Goal: Check status: Check status

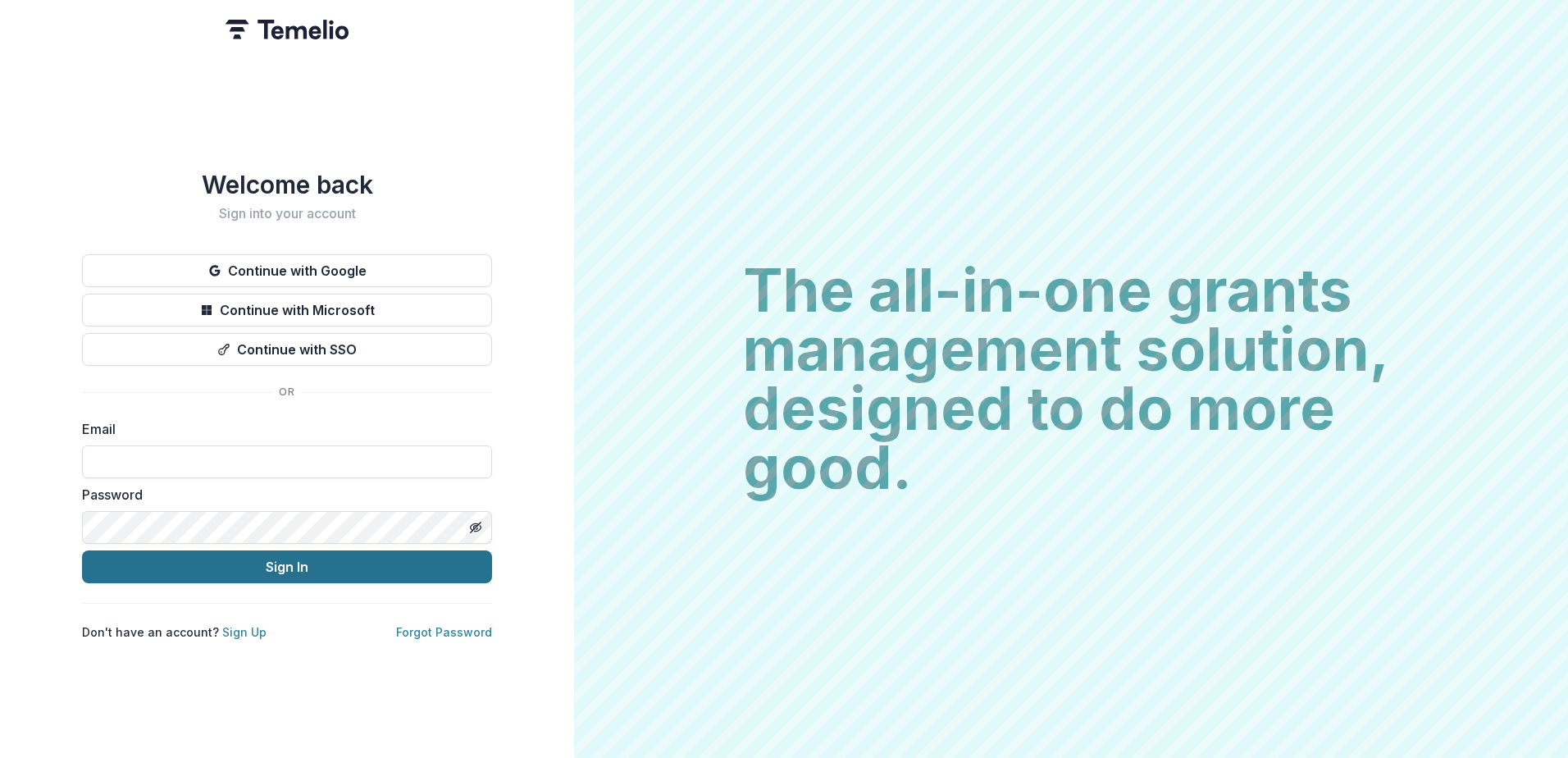
type input "**********"
click at [297, 563] on button "Sign In" at bounding box center [287, 567] width 410 height 33
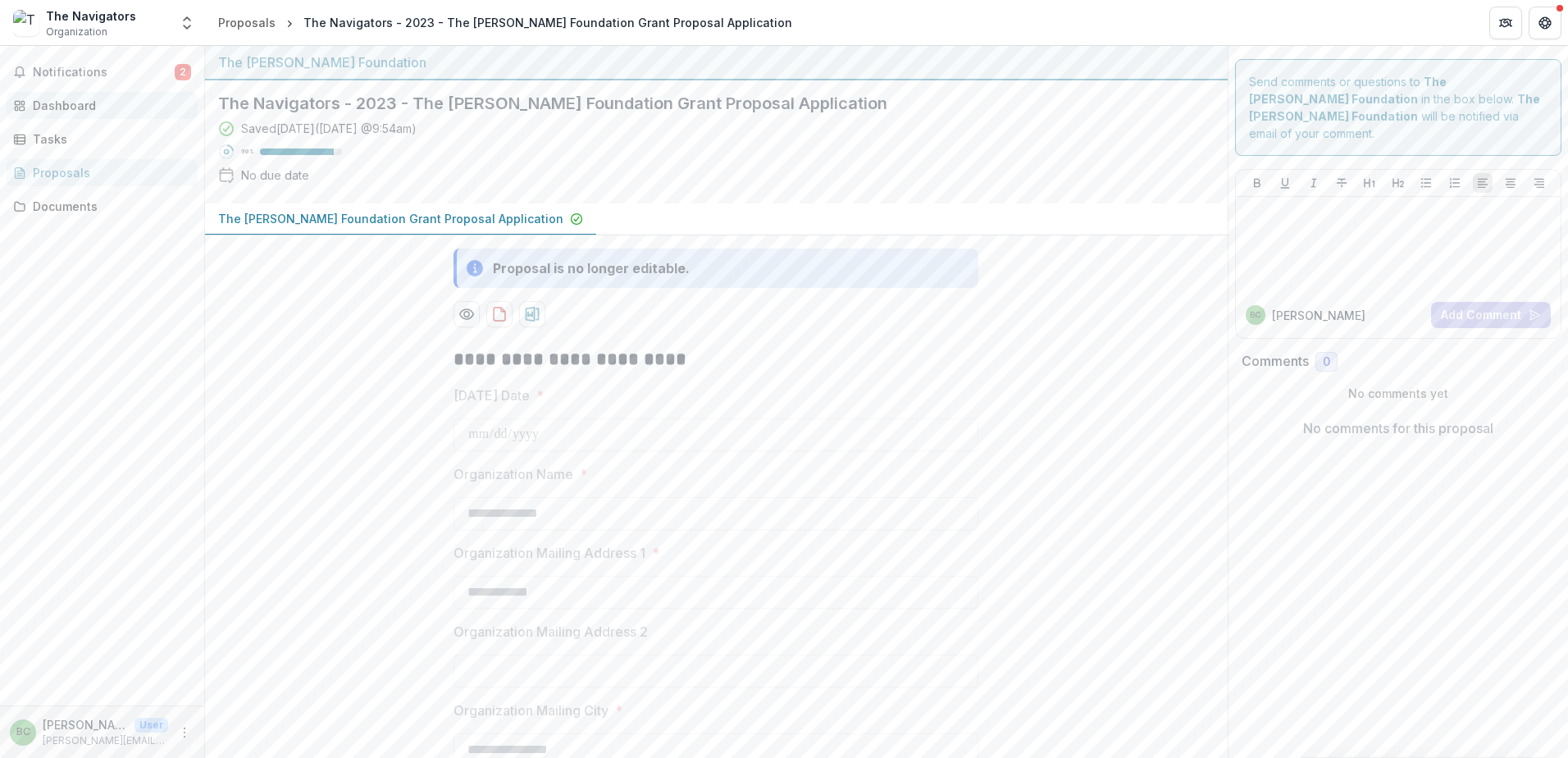
click at [77, 109] on div "Dashboard" at bounding box center [109, 105] width 152 height 18
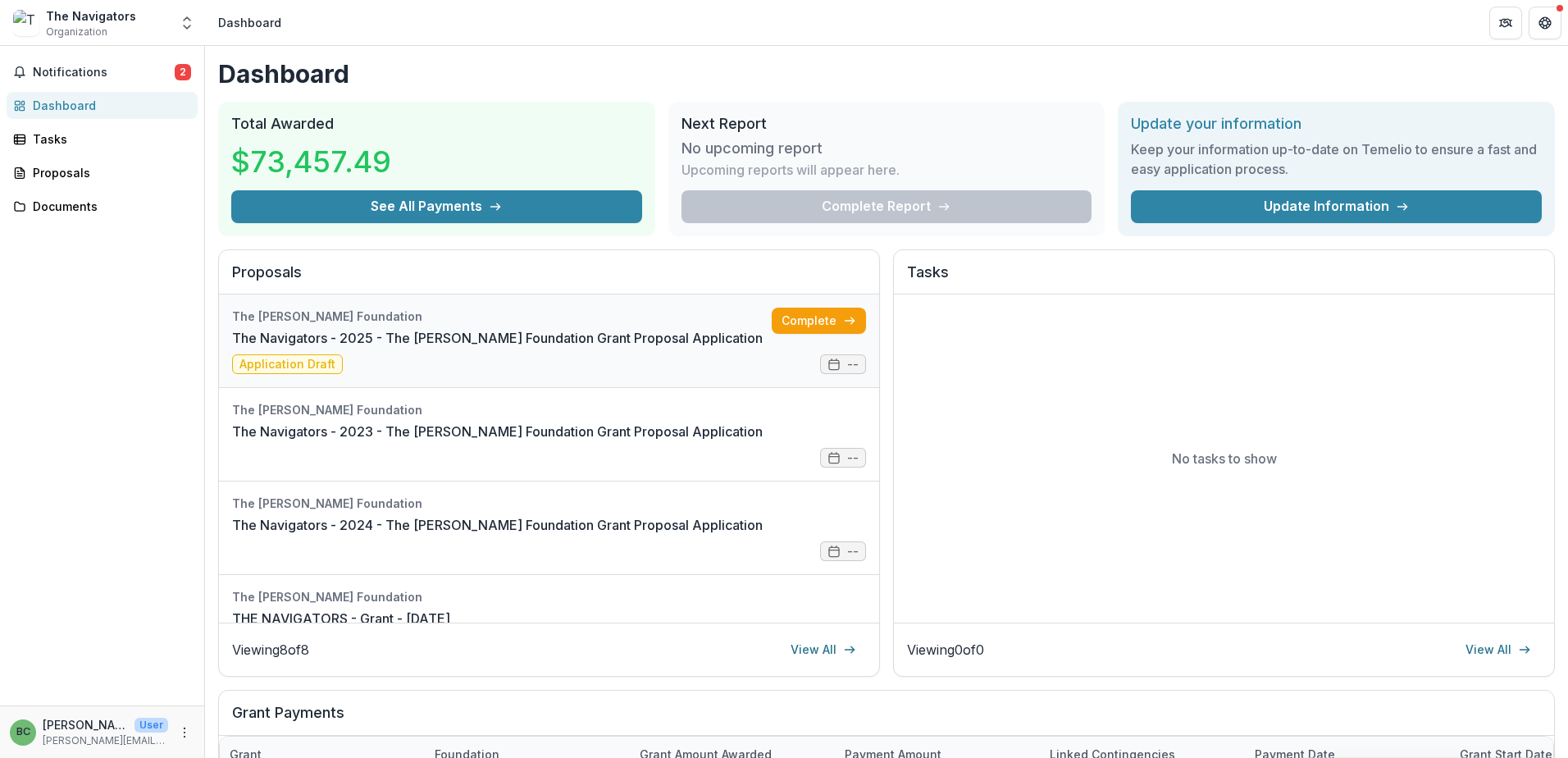
click at [288, 347] on link "The Navigators - 2025 - The [PERSON_NAME] Foundation Grant Proposal Application" at bounding box center [497, 338] width 530 height 20
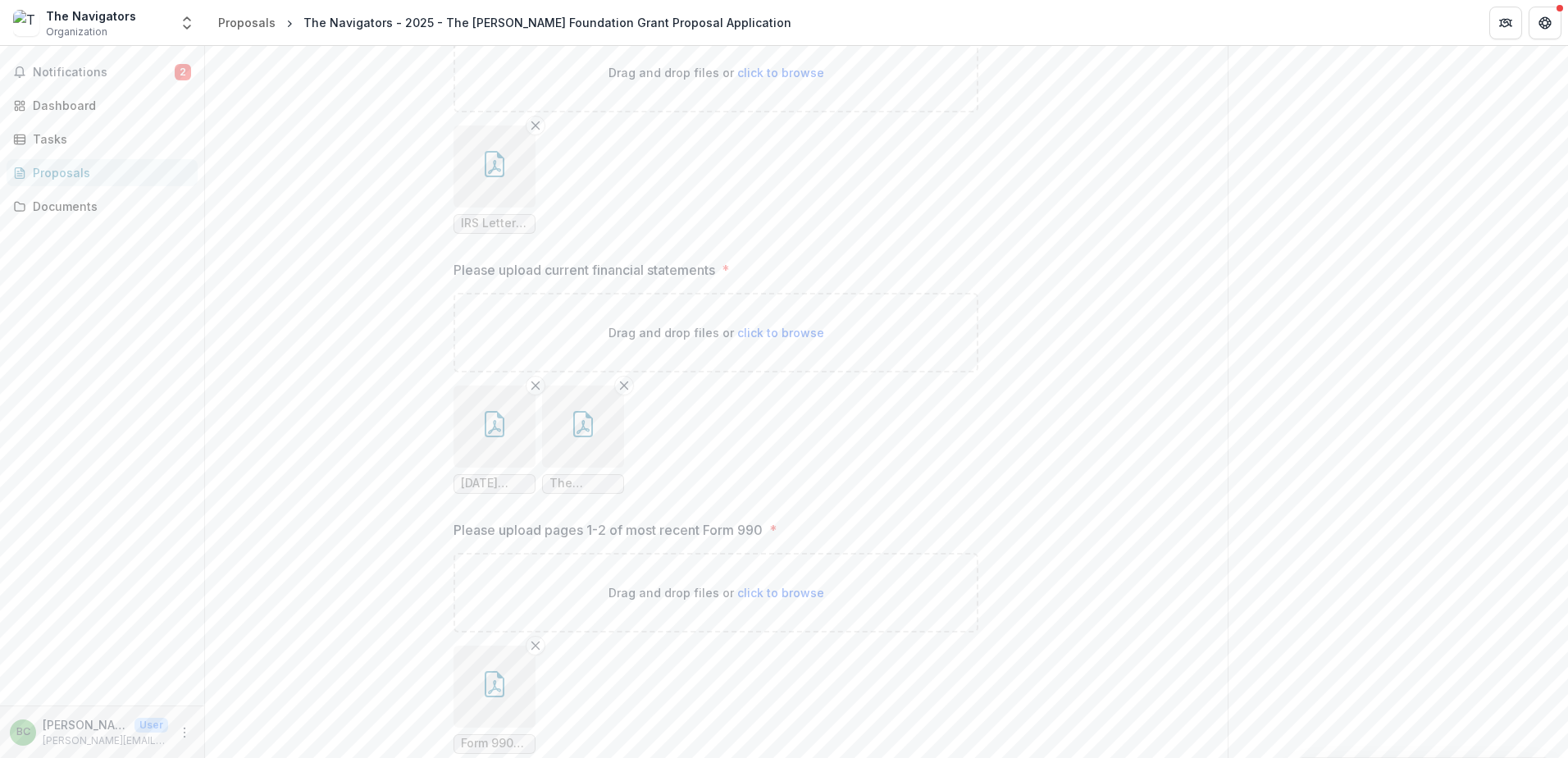
scroll to position [2461, 0]
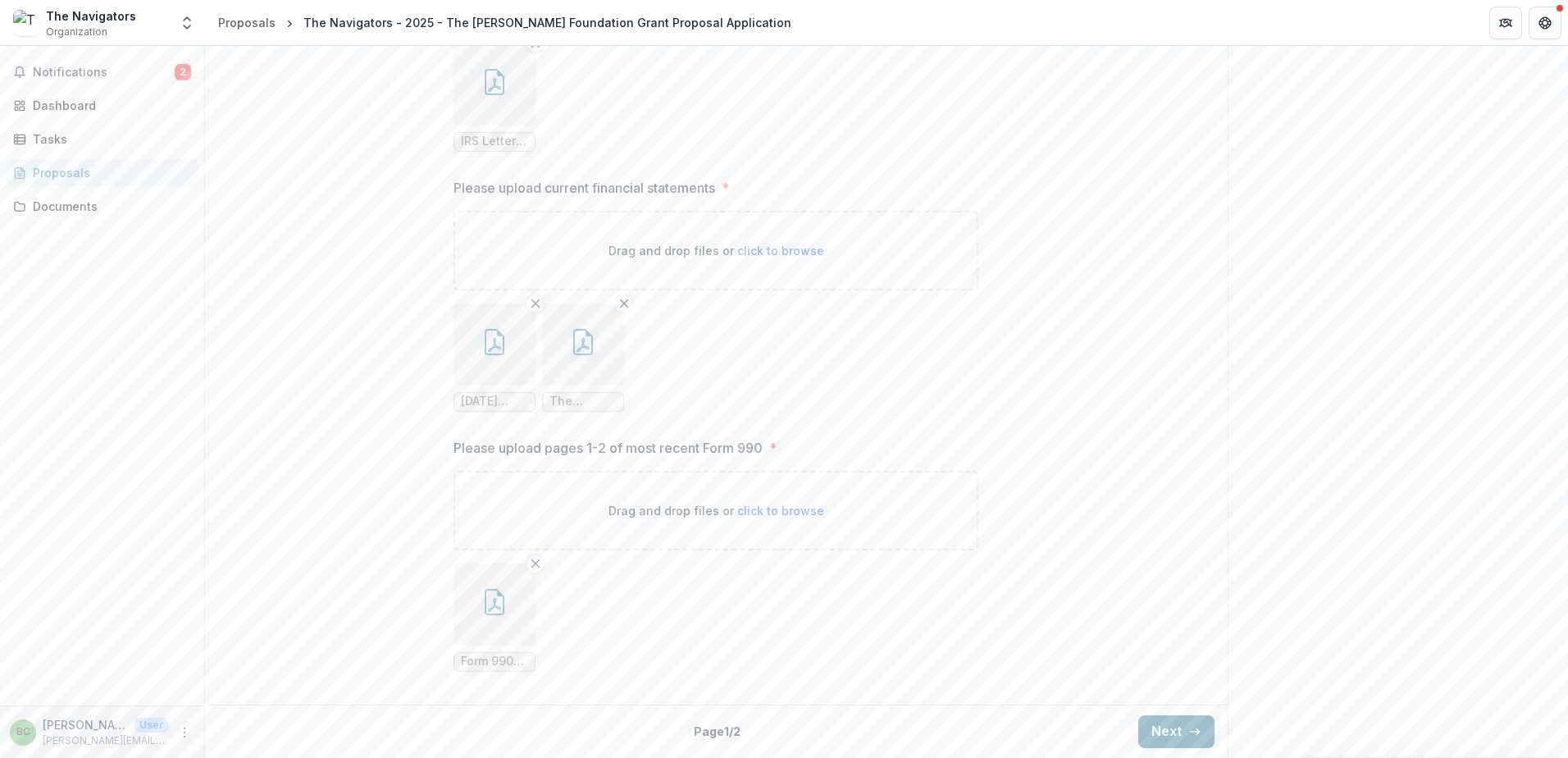
click at [1175, 738] on button "Next" at bounding box center [1176, 732] width 76 height 33
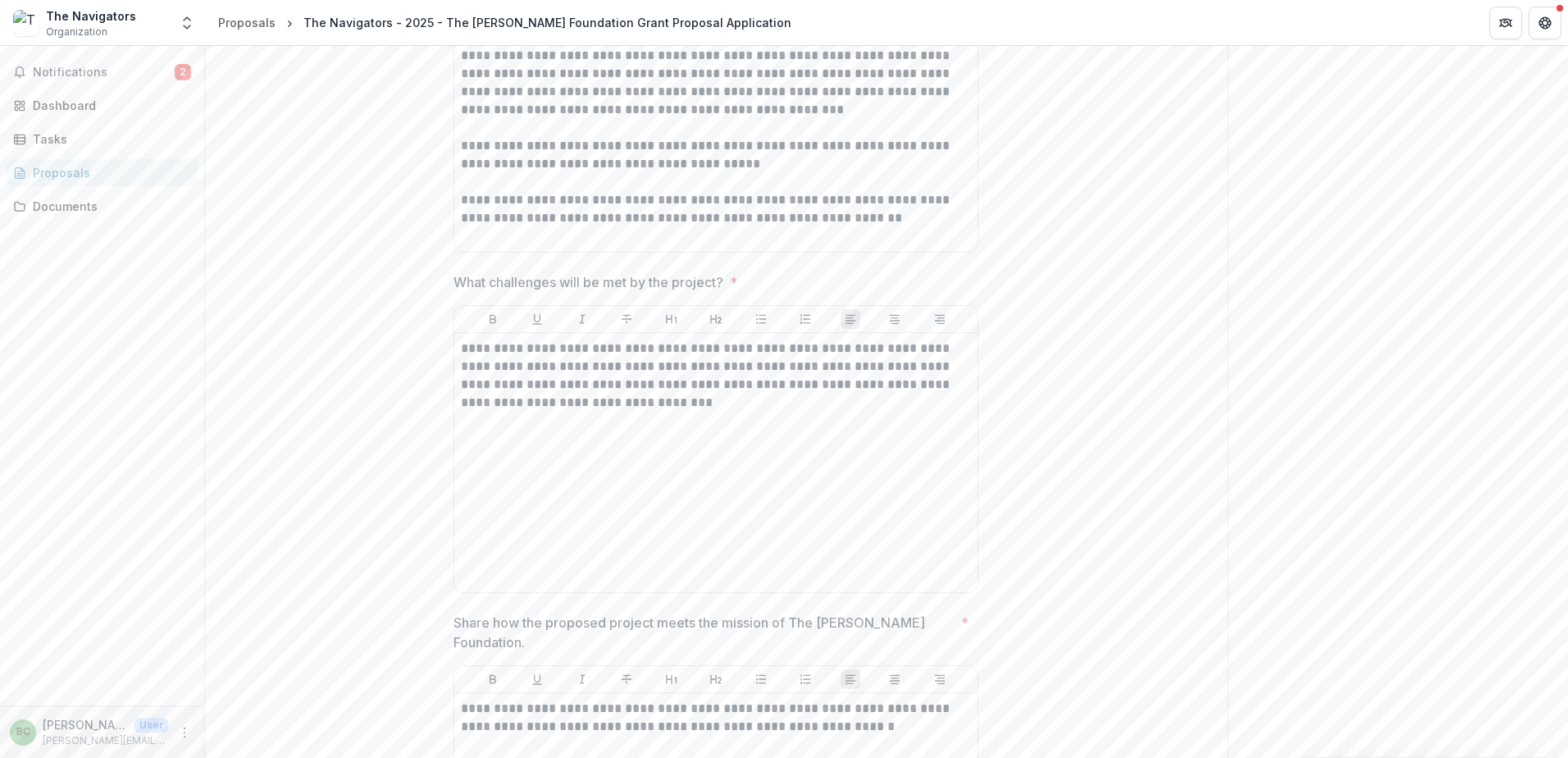
scroll to position [5628, 0]
